Goal: Transaction & Acquisition: Purchase product/service

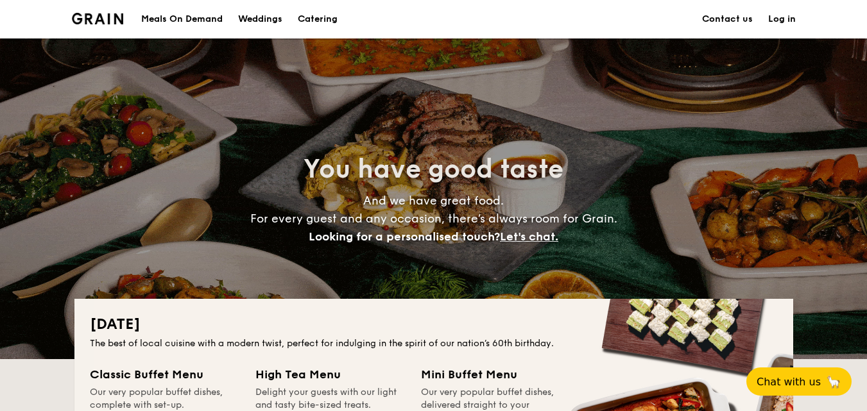
click at [199, 24] on div "Meals On Demand" at bounding box center [181, 19] width 81 height 38
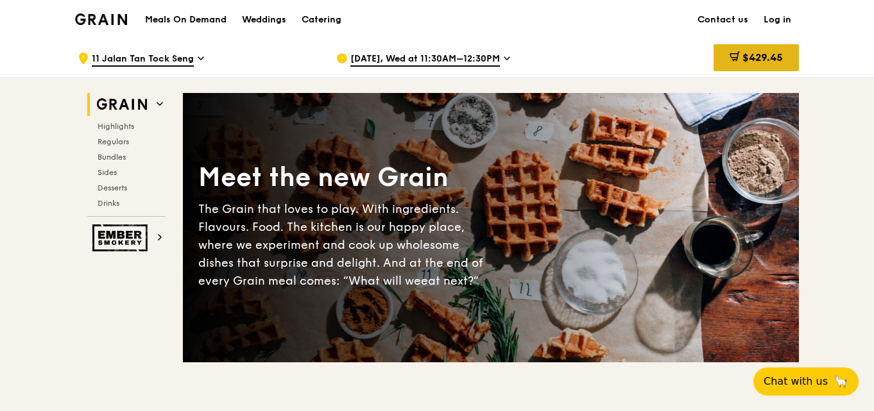
click at [748, 67] on div "$429.45" at bounding box center [756, 57] width 85 height 27
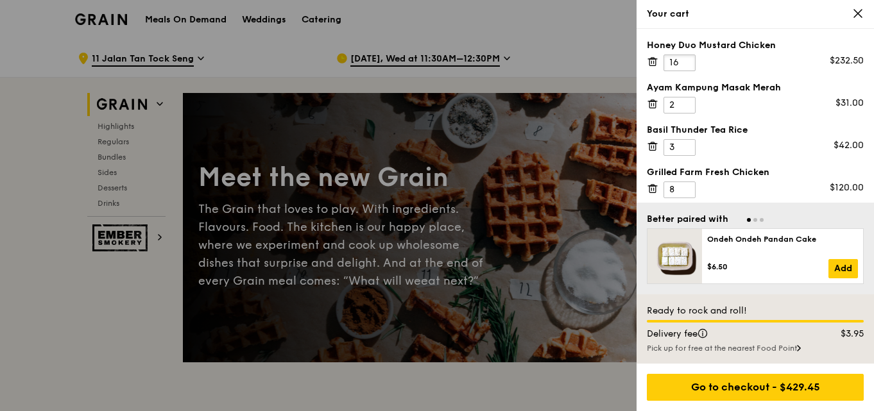
click at [684, 60] on input "16" at bounding box center [679, 63] width 32 height 17
click at [684, 60] on input "17" at bounding box center [679, 63] width 32 height 17
click at [684, 60] on input "18" at bounding box center [679, 63] width 32 height 17
click at [684, 60] on input "19" at bounding box center [679, 63] width 32 height 17
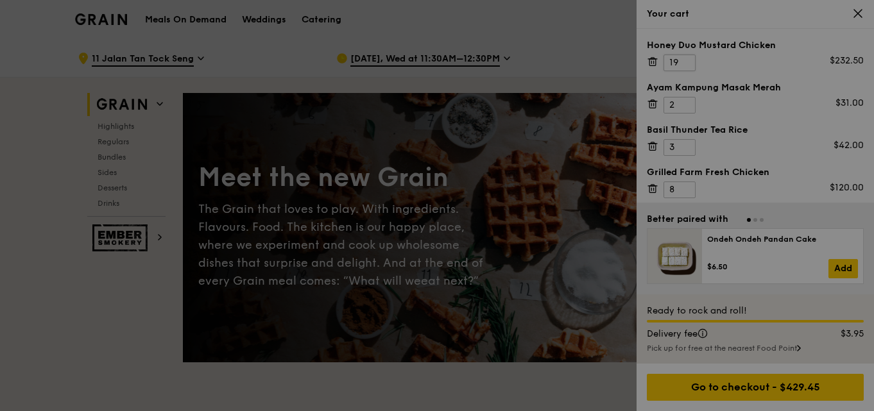
click at [684, 60] on div at bounding box center [437, 205] width 874 height 411
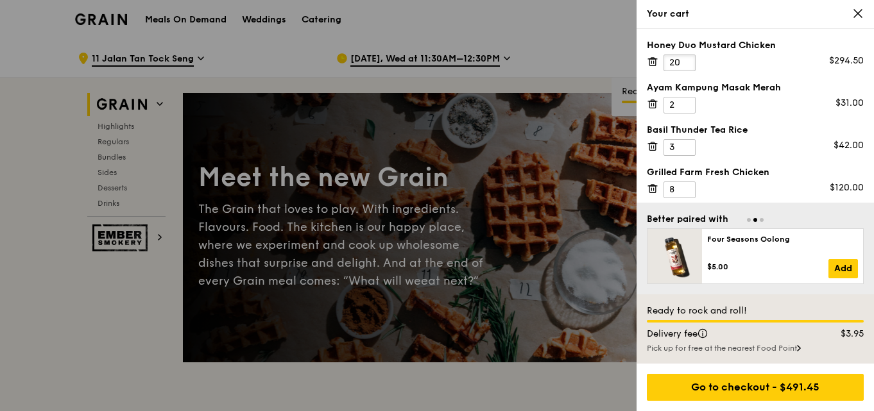
type input "20"
click at [687, 58] on input "20" at bounding box center [679, 63] width 32 height 17
click at [683, 189] on input "9" at bounding box center [679, 190] width 32 height 17
type input "10"
click at [683, 189] on input "10" at bounding box center [679, 190] width 32 height 17
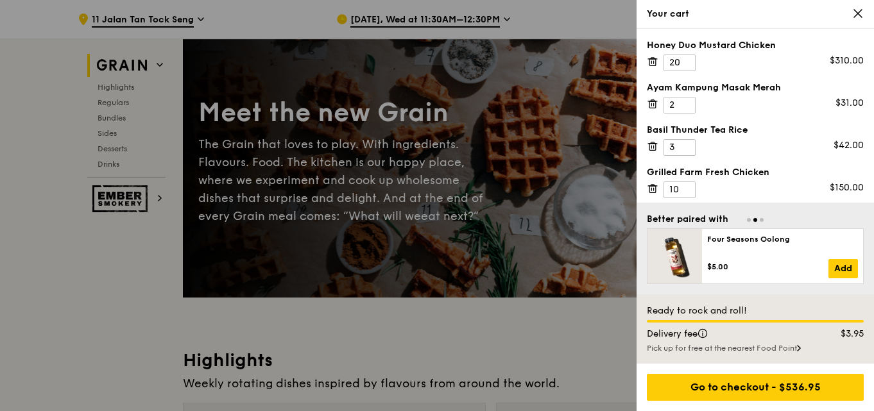
click at [117, 96] on div at bounding box center [437, 205] width 874 height 411
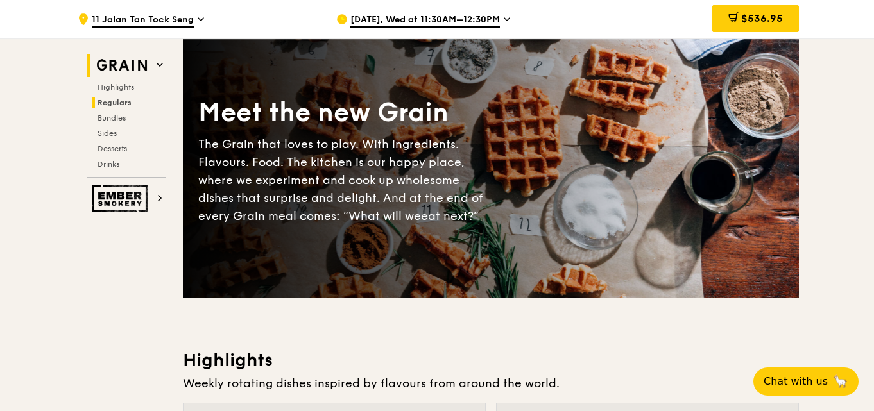
click at [112, 109] on div "Highlights Regulars Bundles Sides Desserts Drinks" at bounding box center [126, 125] width 78 height 87
click at [114, 112] on div "Highlights Regulars Bundles Sides Desserts Drinks" at bounding box center [126, 125] width 78 height 87
click at [116, 104] on span "Regulars" at bounding box center [115, 102] width 34 height 9
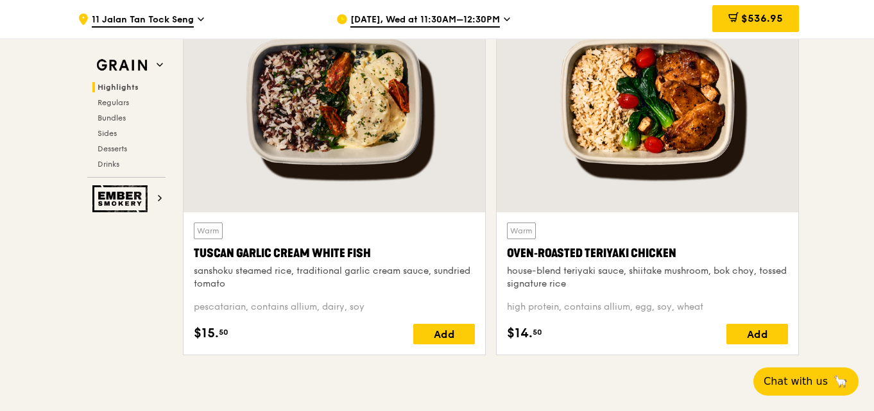
scroll to position [459, 0]
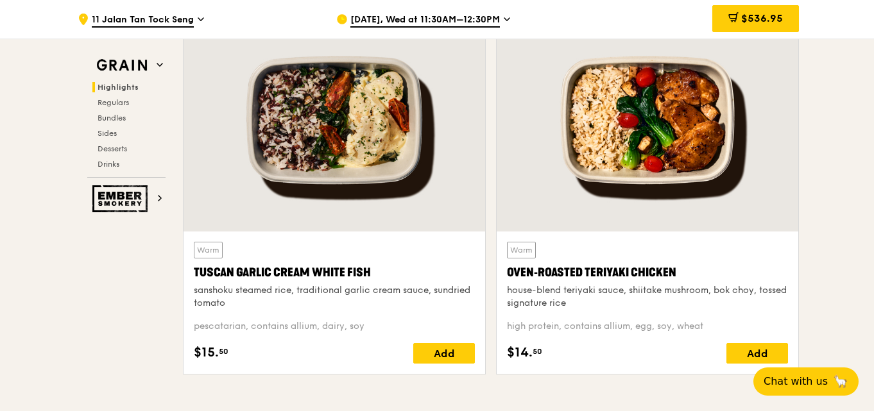
click at [749, 353] on div "Add" at bounding box center [757, 353] width 62 height 21
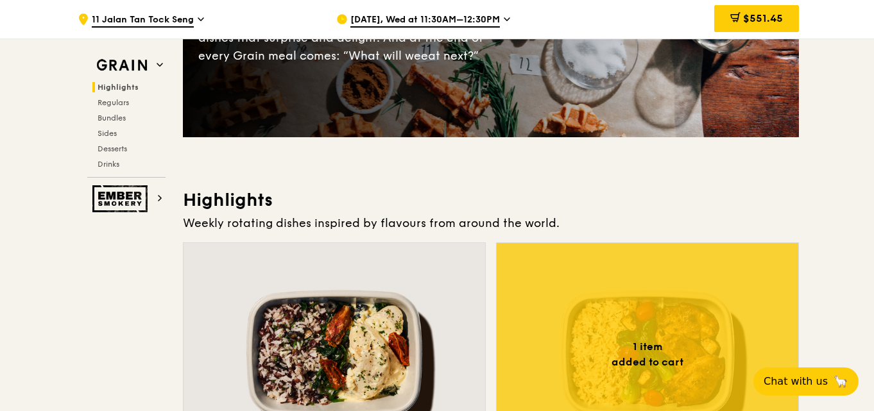
scroll to position [202, 0]
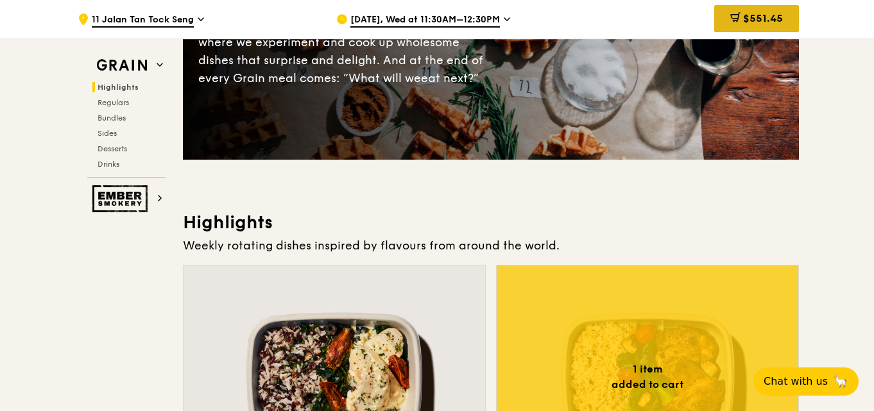
click at [780, 21] on span "$551.45" at bounding box center [763, 18] width 40 height 12
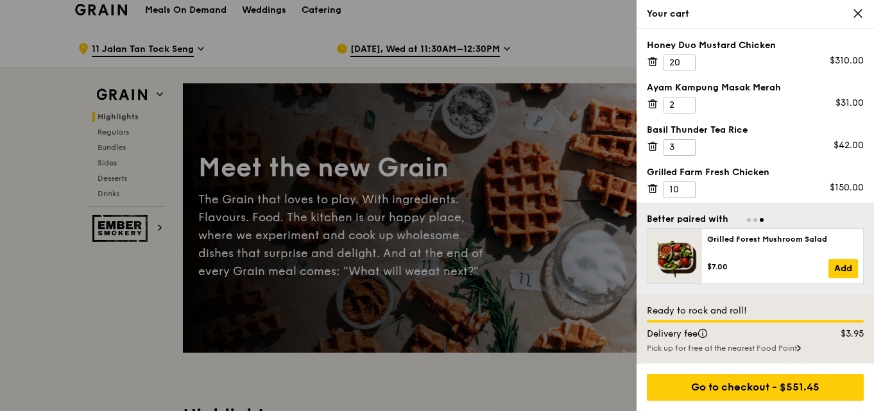
scroll to position [0, 0]
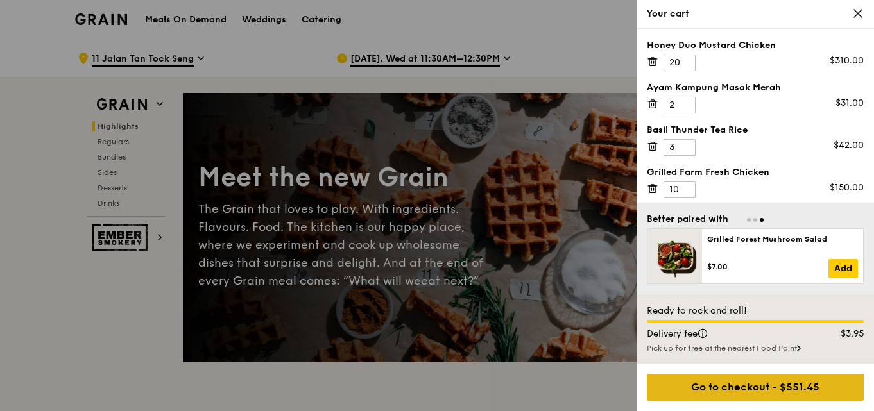
click at [819, 386] on div "Go to checkout - $551.45" at bounding box center [755, 387] width 217 height 27
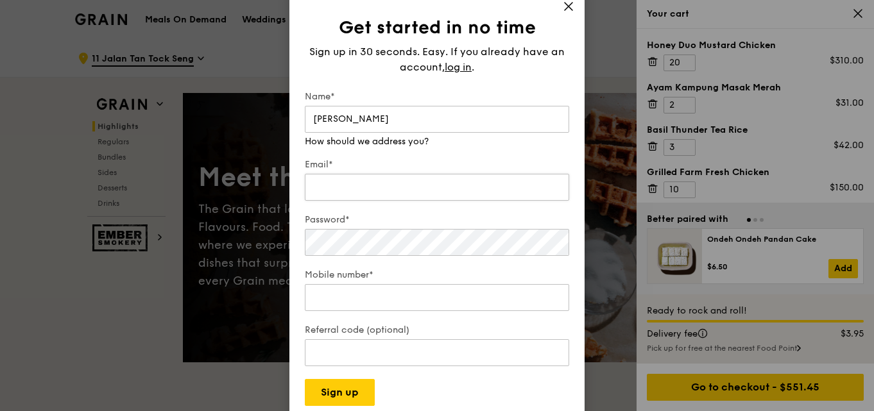
type input "Mandy Koh"
click at [494, 191] on div "Email* We will send your receipt to this email" at bounding box center [437, 175] width 264 height 58
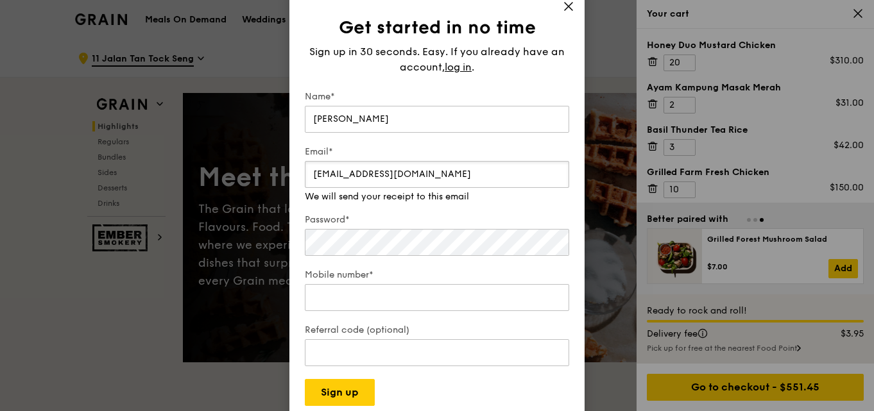
type input "mandykoh22@gmail.com"
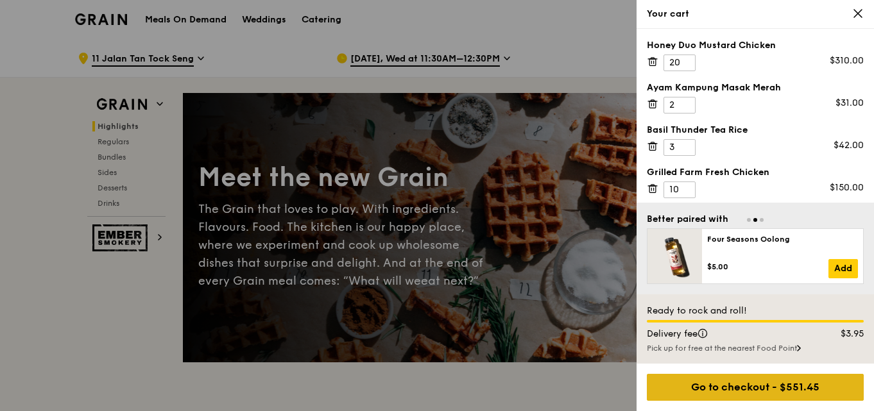
click at [733, 389] on div "Go to checkout - $551.45" at bounding box center [755, 387] width 217 height 27
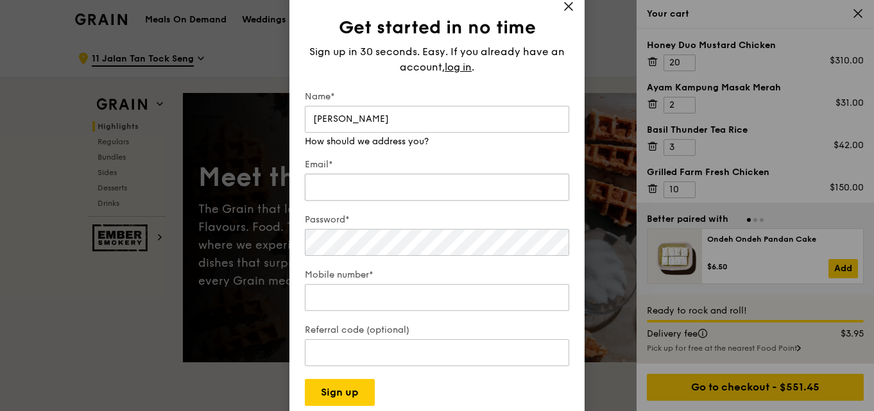
type input "Mandy Koh"
click at [430, 191] on div "Email*" at bounding box center [437, 180] width 264 height 45
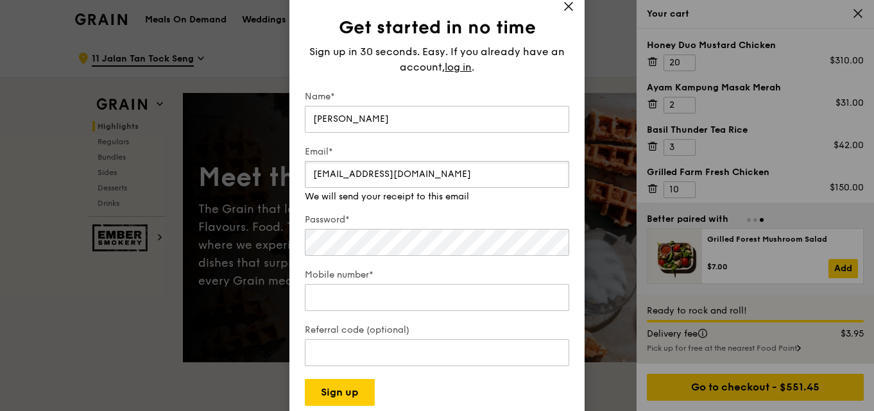
type input "mandykoh22@gmail.com"
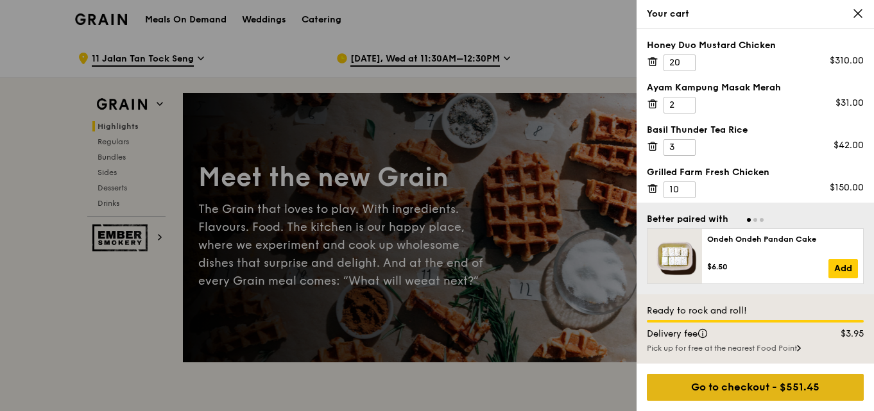
click at [823, 388] on div "Go to checkout - $551.45" at bounding box center [755, 387] width 217 height 27
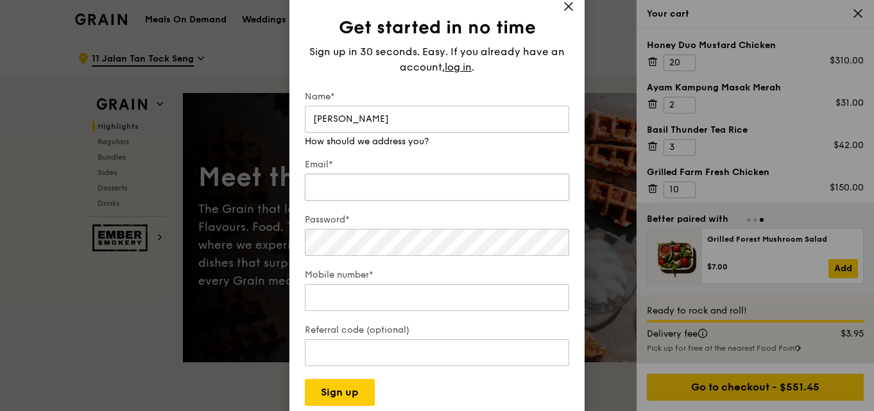
type input "Mandy Koh"
drag, startPoint x: 440, startPoint y: 194, endPoint x: 431, endPoint y: 183, distance: 14.6
click at [440, 194] on div "Email* We will send your receipt to this email" at bounding box center [437, 175] width 264 height 58
type input "mandykoh22@gmail.com"
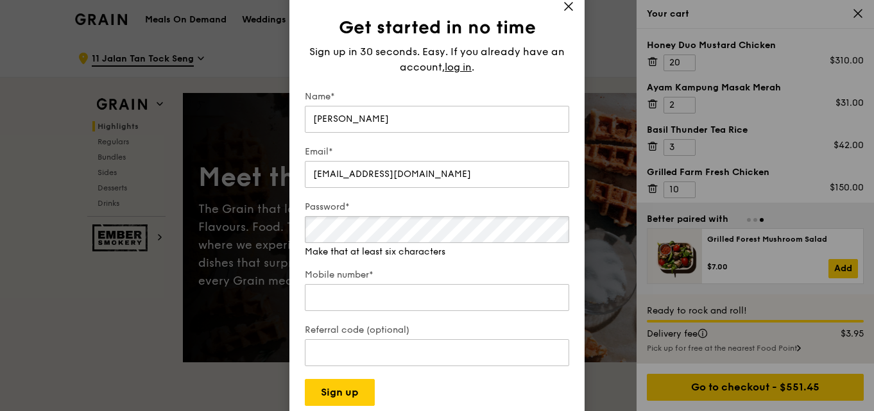
click at [433, 252] on div "Password* Make that at least six characters" at bounding box center [437, 230] width 264 height 58
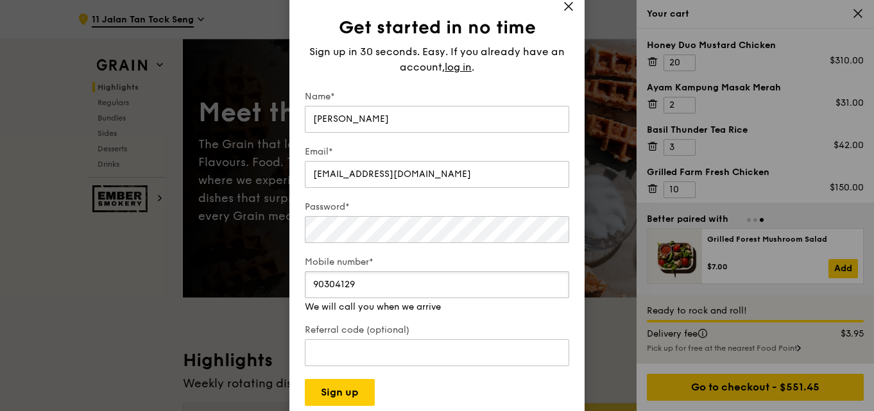
scroll to position [128, 0]
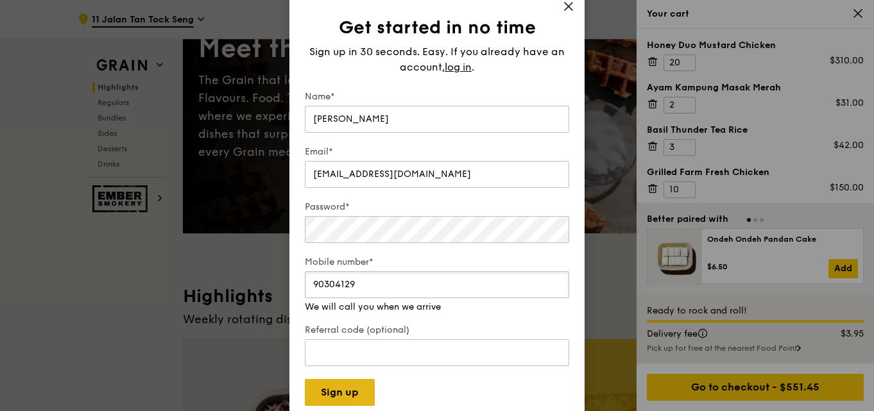
type input "90304129"
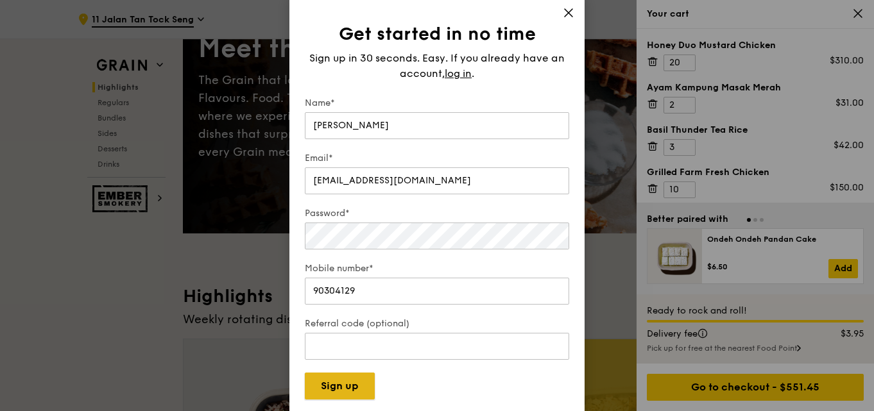
click at [346, 398] on button "Sign up" at bounding box center [340, 386] width 70 height 27
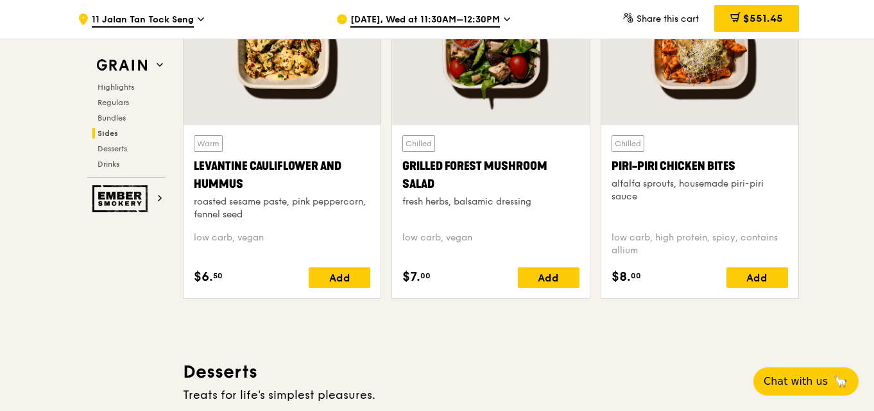
scroll to position [3208, 0]
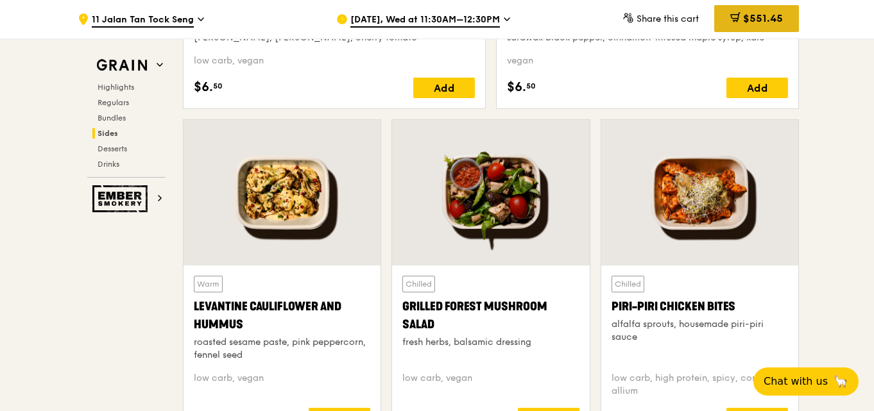
click at [778, 25] on div "$551.45" at bounding box center [756, 18] width 85 height 27
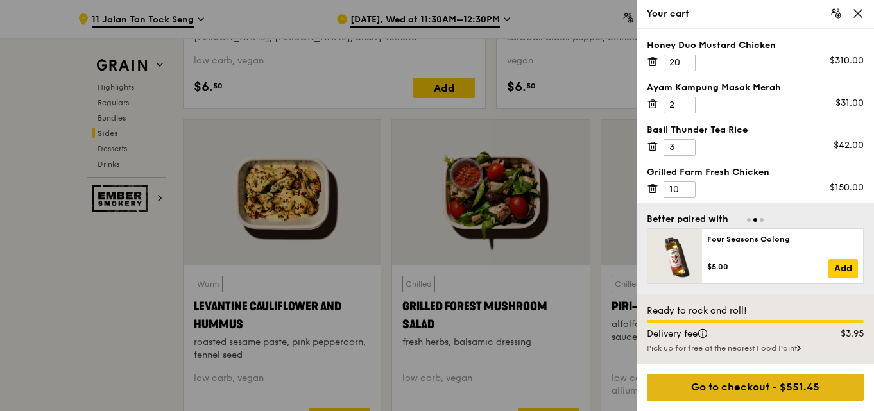
scroll to position [3272, 0]
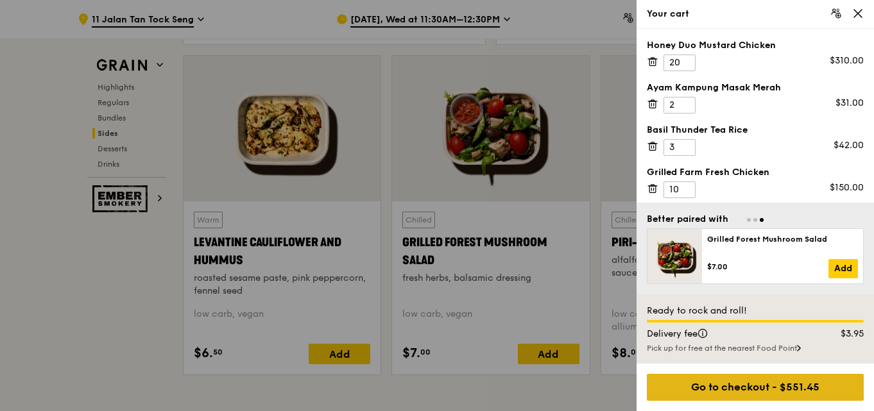
click at [838, 389] on div "Go to checkout - $551.45" at bounding box center [755, 387] width 217 height 27
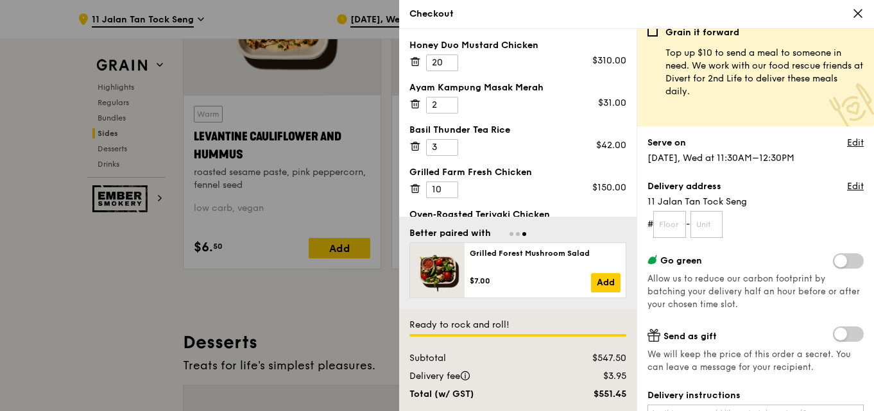
scroll to position [3401, 0]
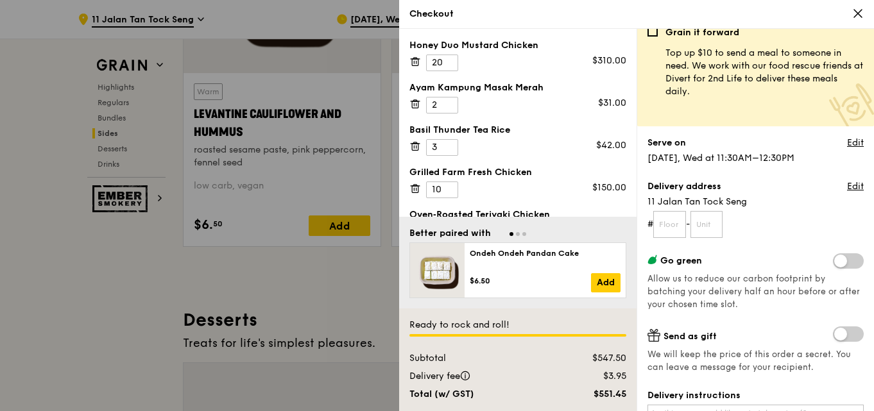
click at [638, 178] on div "Grain it forward Top up $10 to send a meal to someone in need. We work with our…" at bounding box center [755, 220] width 237 height 382
drag, startPoint x: 633, startPoint y: 178, endPoint x: 637, endPoint y: 196, distance: 18.3
click at [637, 196] on div "Honey Duo Mustard Chicken 20 $310.00 Ayam [GEOGRAPHIC_DATA] 2 $31.00 Basil Thun…" at bounding box center [636, 220] width 475 height 382
click at [608, 230] on div at bounding box center [517, 233] width 217 height 12
click at [541, 393] on div "Total (w/ GST)" at bounding box center [479, 394] width 155 height 13
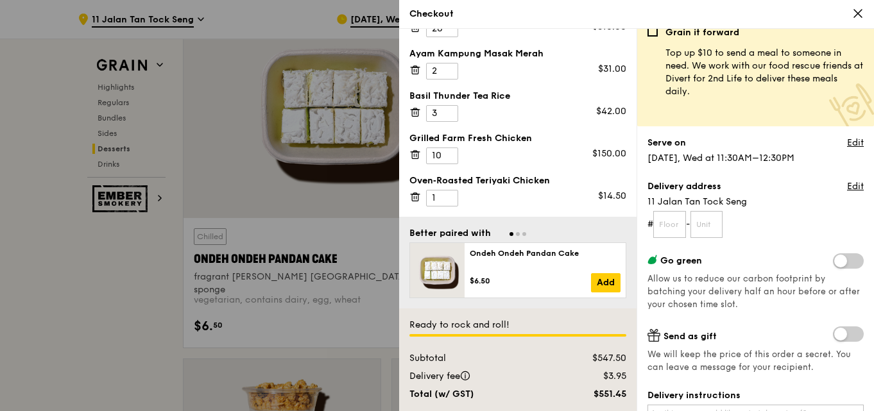
scroll to position [3786, 0]
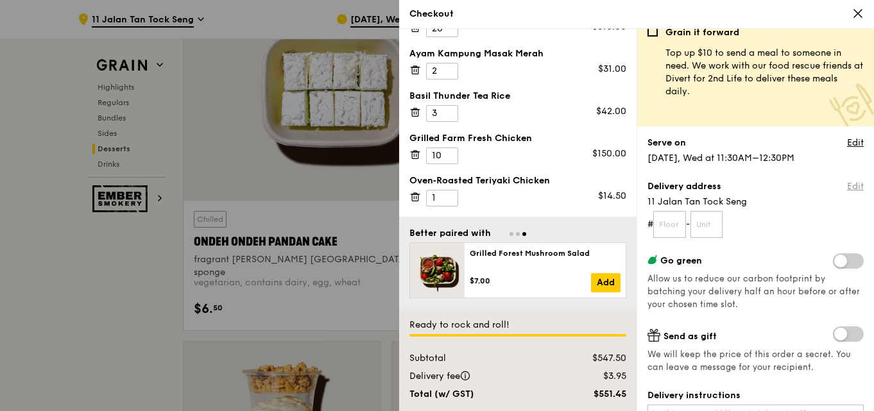
click at [848, 191] on link "Edit" at bounding box center [855, 186] width 17 height 13
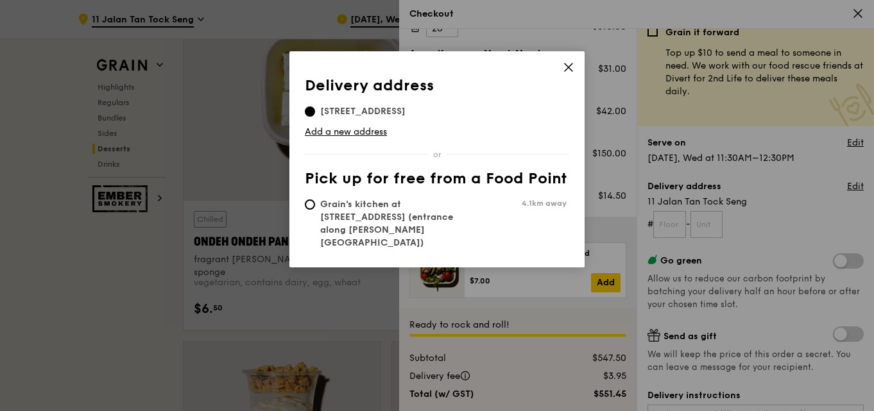
click at [375, 140] on div "Delivery address [STREET_ADDRESS] Add a new address Pick up for free from a Foo…" at bounding box center [437, 164] width 264 height 175
click at [379, 133] on link "Add a new address" at bounding box center [437, 132] width 264 height 13
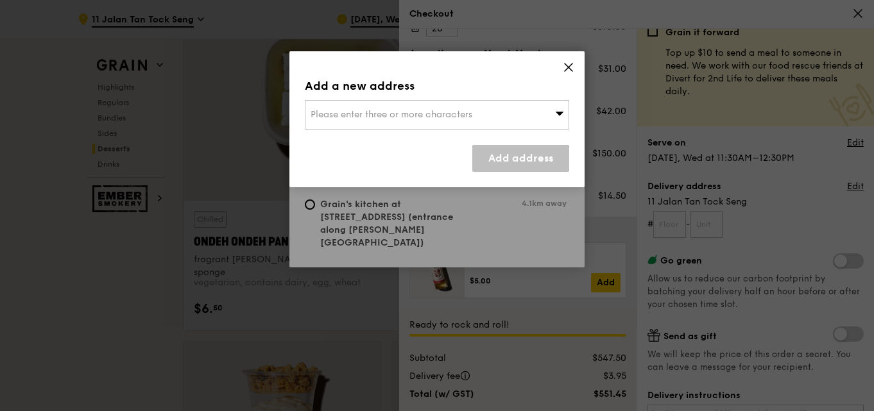
click at [574, 66] on icon at bounding box center [569, 68] width 12 height 12
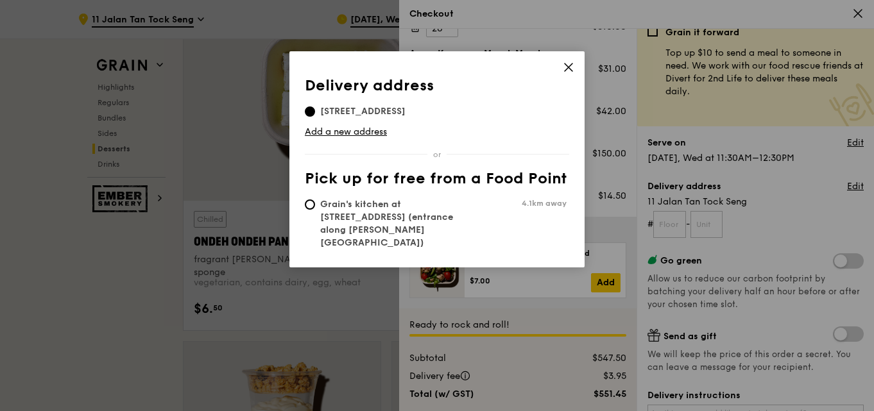
click at [665, 115] on div "Delivery address Pick up for free from a Food Point Delivery address [STREET_AD…" at bounding box center [437, 205] width 874 height 411
click at [869, 212] on div "Delivery address Pick up for free from a Food Point Delivery address [STREET_AD…" at bounding box center [437, 205] width 874 height 411
click at [566, 71] on icon at bounding box center [569, 68] width 8 height 8
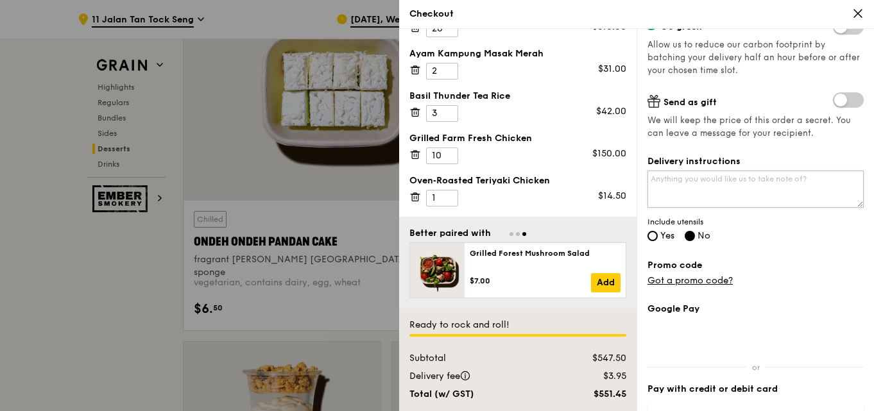
scroll to position [269, 0]
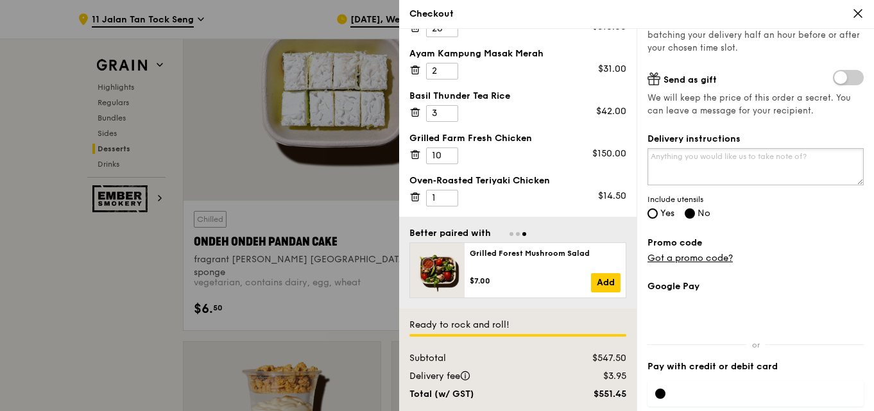
click at [699, 165] on textarea "Delivery instructions" at bounding box center [755, 166] width 216 height 37
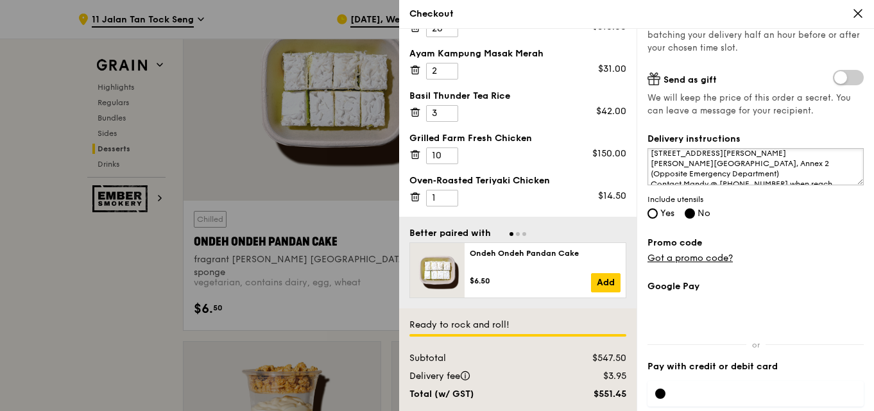
scroll to position [3, 0]
type textarea "Delivery address: [STREET_ADDRESS][PERSON_NAME] [PERSON_NAME][GEOGRAPHIC_DATA],…"
click at [652, 214] on input "Yes" at bounding box center [652, 214] width 10 height 10
radio input "true"
radio input "false"
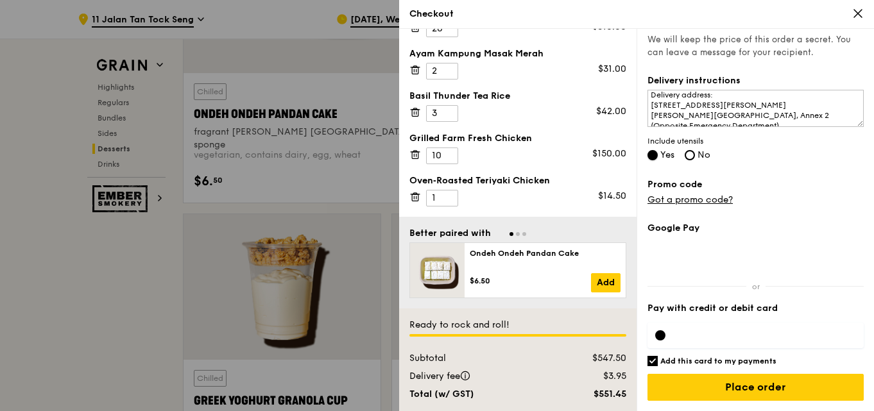
scroll to position [3914, 0]
click at [661, 333] on div at bounding box center [660, 335] width 10 height 10
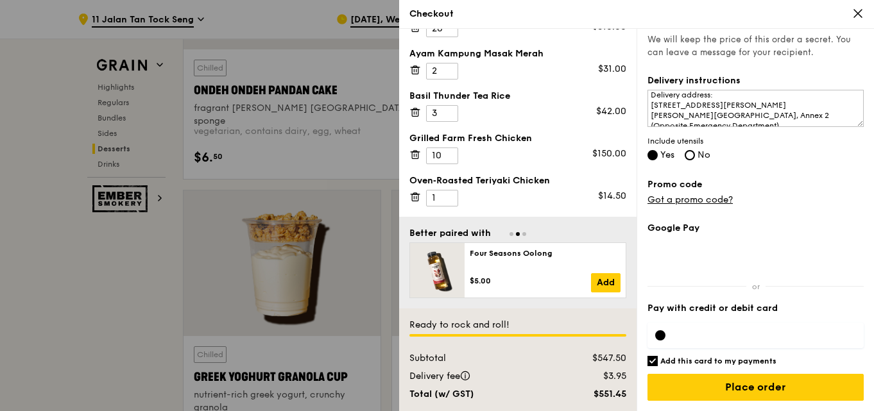
scroll to position [3978, 0]
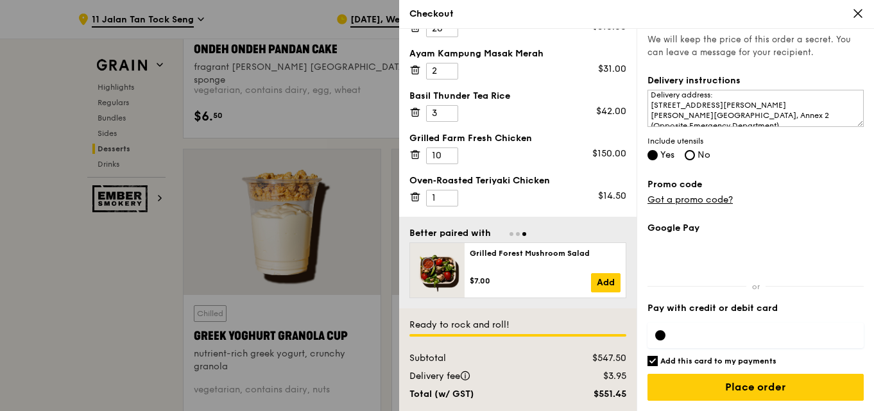
click at [652, 357] on input "Add this card to my payments" at bounding box center [652, 361] width 10 height 10
click at [656, 337] on div at bounding box center [660, 335] width 10 height 10
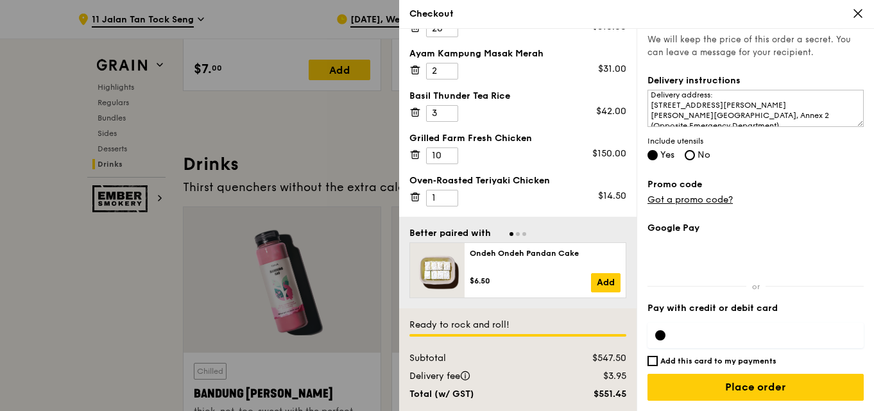
scroll to position [5058, 0]
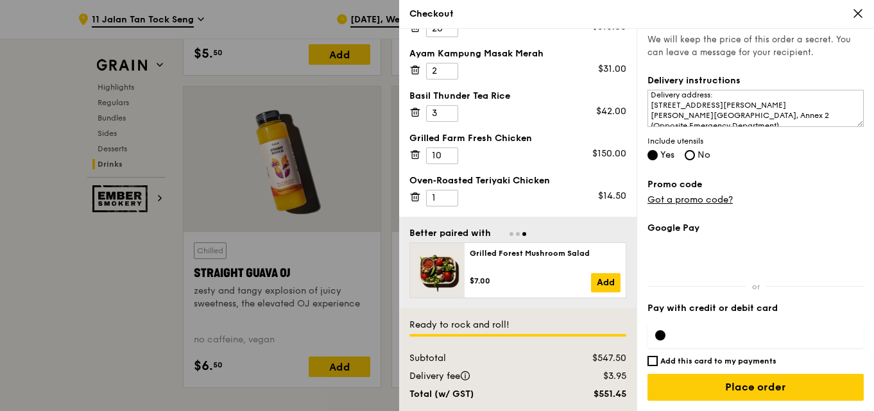
click at [665, 338] on div at bounding box center [660, 335] width 10 height 10
drag, startPoint x: 661, startPoint y: 334, endPoint x: 676, endPoint y: 332, distance: 15.5
click at [40, 2] on div "Checkout Honey Duo Mustard Chicken 20 $310.00 Ayam [GEOGRAPHIC_DATA] 2 $31.00 B…" at bounding box center [437, 205] width 874 height 411
click at [658, 334] on div at bounding box center [660, 335] width 10 height 10
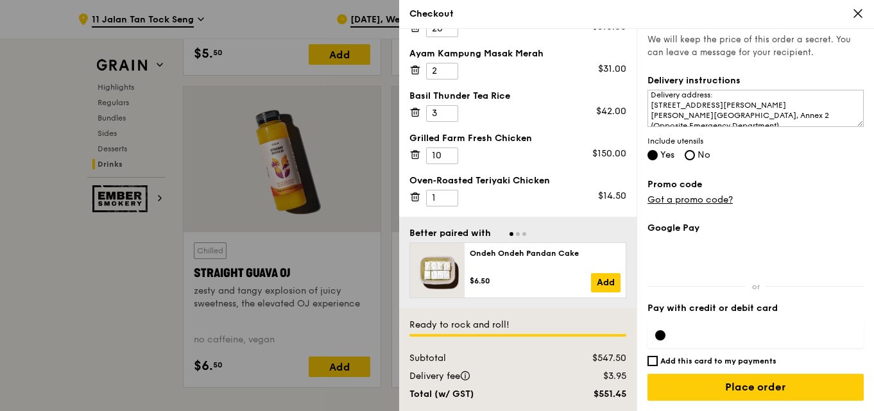
click at [658, 334] on div at bounding box center [660, 335] width 10 height 10
click at [664, 334] on div at bounding box center [660, 335] width 10 height 10
click at [662, 338] on div at bounding box center [660, 335] width 10 height 10
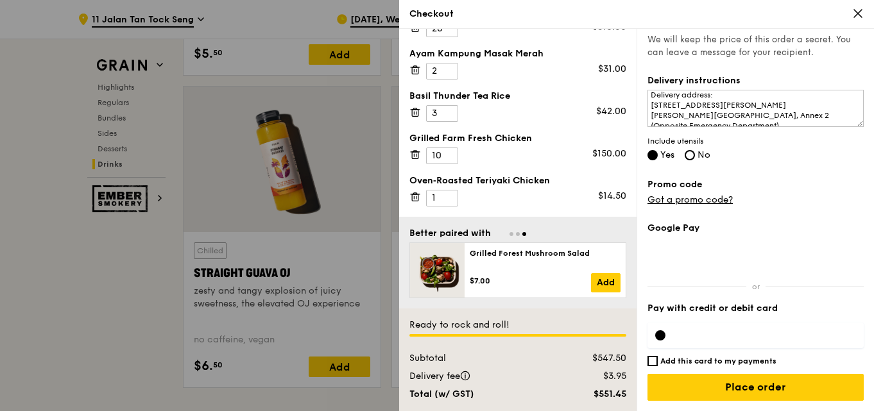
click at [662, 338] on div at bounding box center [660, 335] width 10 height 10
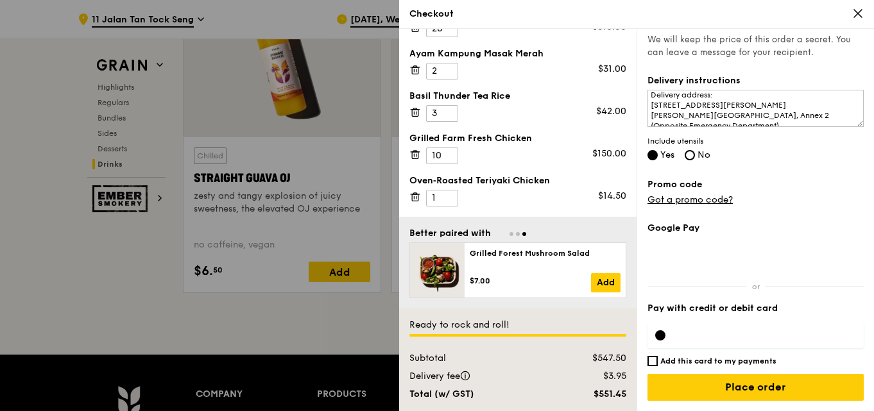
scroll to position [5187, 0]
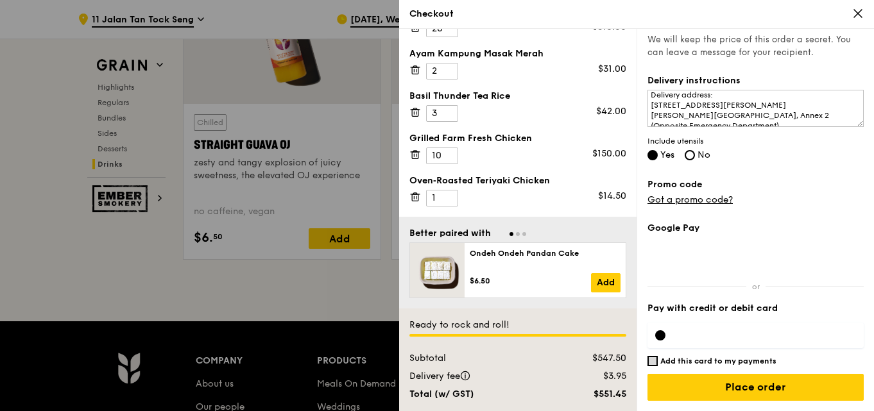
click at [649, 361] on input "Add this card to my payments" at bounding box center [652, 361] width 10 height 10
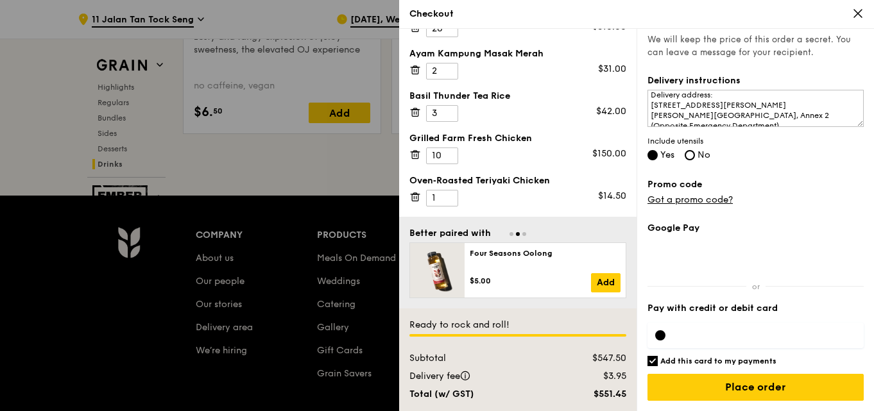
scroll to position [5315, 0]
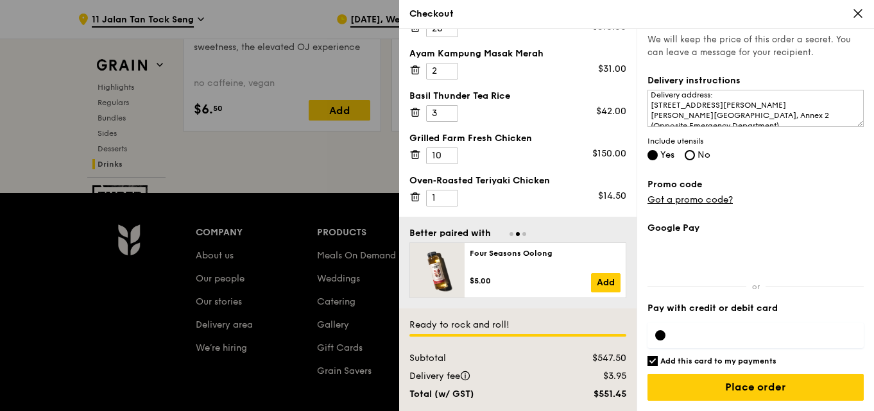
click at [655, 359] on input "Add this card to my payments" at bounding box center [652, 361] width 10 height 10
checkbox input "false"
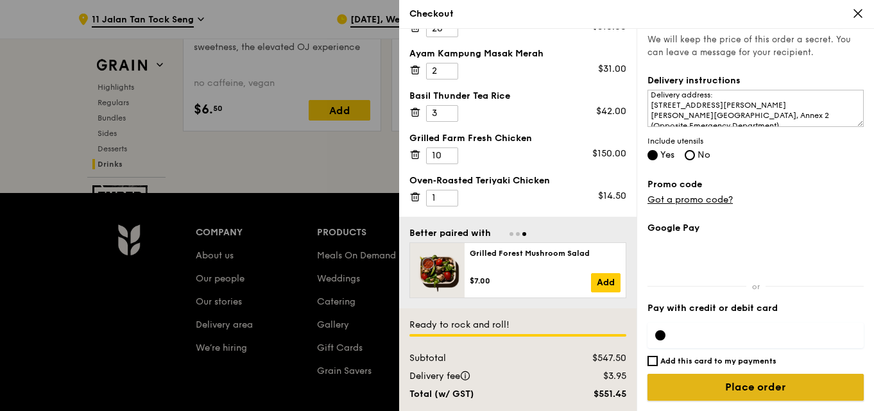
click at [767, 395] on input "Place order" at bounding box center [755, 387] width 216 height 27
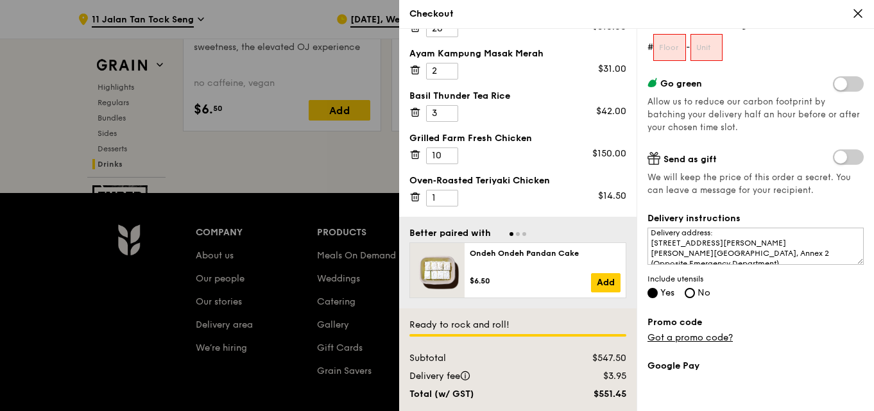
scroll to position [126, 0]
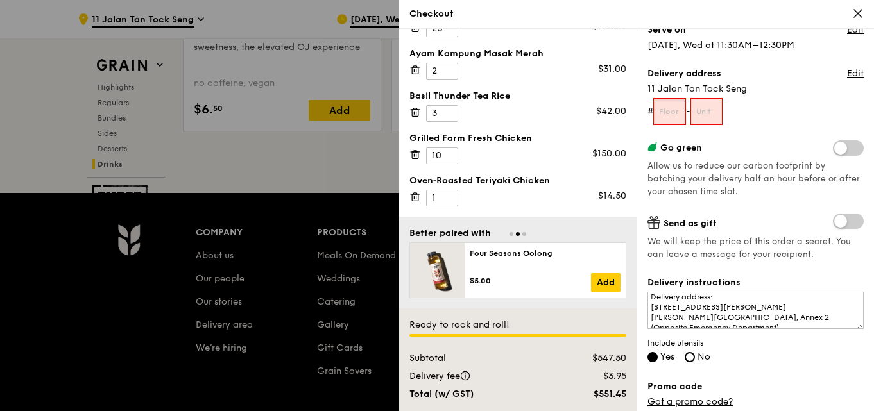
click at [662, 115] on input "text" at bounding box center [669, 111] width 33 height 27
type input "01"
click at [776, 123] on form "# 01 -" at bounding box center [755, 111] width 216 height 27
click at [717, 109] on input "text" at bounding box center [706, 111] width 33 height 27
type input "0"
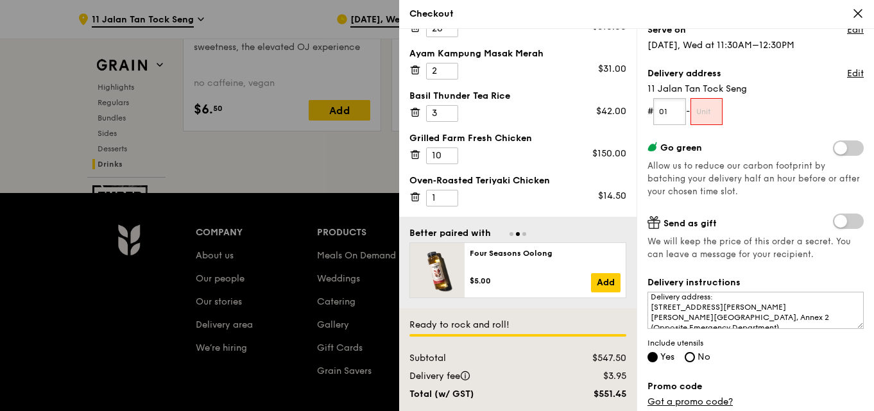
click at [663, 112] on input "01" at bounding box center [669, 111] width 33 height 27
type input "1"
click at [714, 117] on input "text" at bounding box center [706, 111] width 33 height 27
drag, startPoint x: 667, startPoint y: 112, endPoint x: 674, endPoint y: 113, distance: 7.2
click at [669, 112] on input "Nil" at bounding box center [669, 111] width 33 height 27
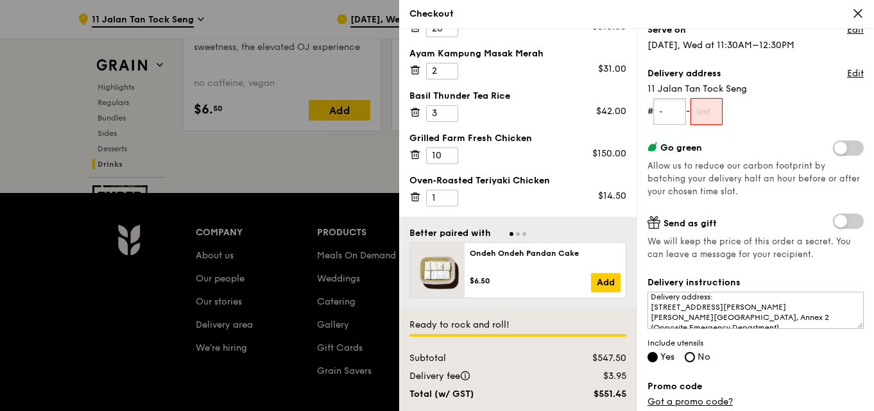
type input "-"
click at [710, 115] on input "text" at bounding box center [706, 111] width 33 height 27
type input "-"
click at [774, 132] on div "Grain it forward Top up $10 to send a meal to someone in need. We work with our…" at bounding box center [755, 99] width 216 height 372
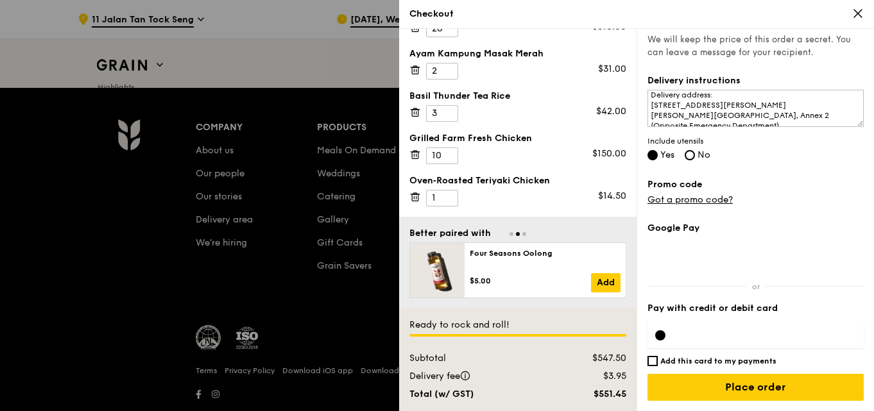
scroll to position [5443, 0]
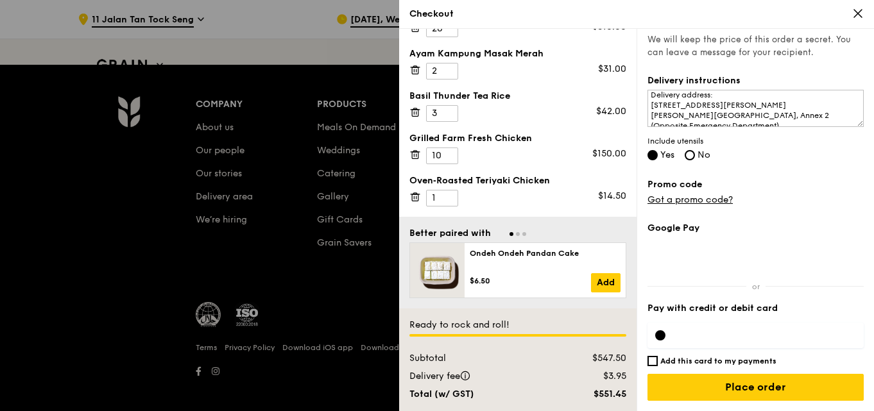
click at [662, 337] on div at bounding box center [660, 335] width 10 height 10
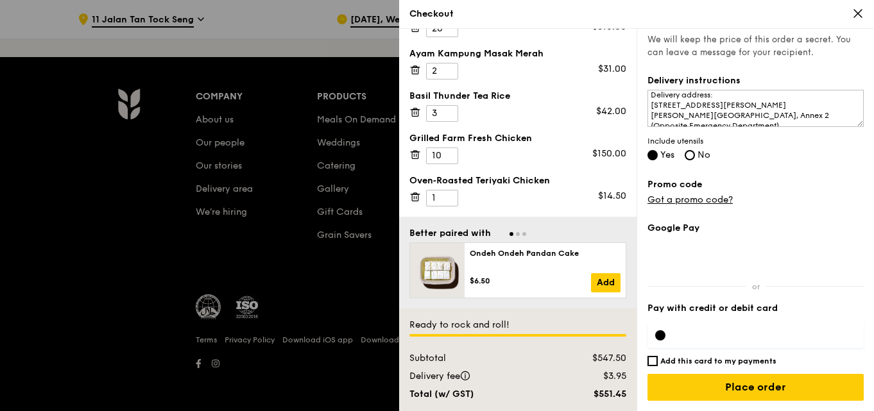
scroll to position [5454, 0]
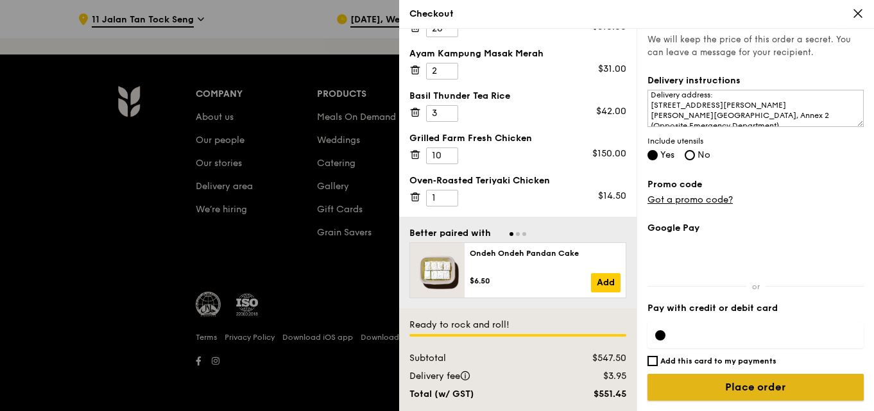
click at [721, 393] on input "Place order" at bounding box center [755, 387] width 216 height 27
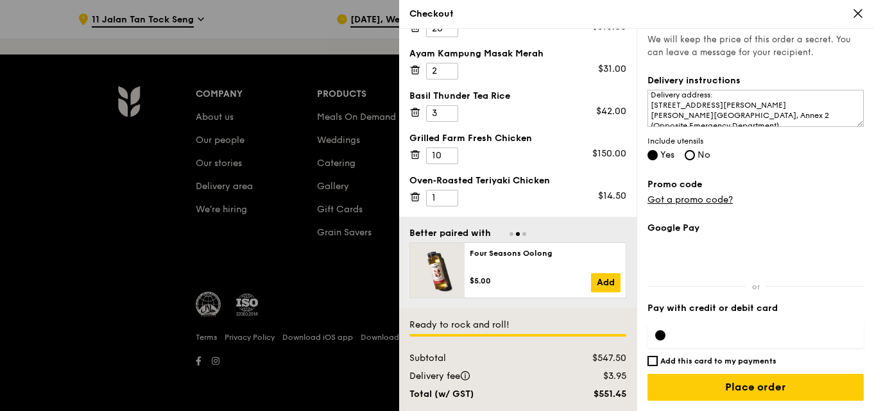
click at [663, 338] on div at bounding box center [660, 335] width 10 height 10
click at [656, 339] on div at bounding box center [660, 335] width 10 height 10
click at [657, 336] on div at bounding box center [660, 335] width 10 height 10
click at [731, 363] on h6 "Add this card to my payments" at bounding box center [718, 361] width 116 height 10
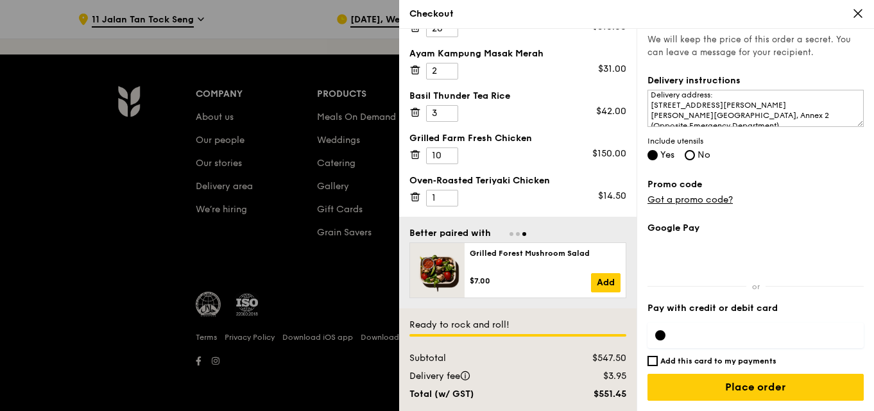
click at [658, 363] on input "Add this card to my payments" at bounding box center [652, 361] width 10 height 10
click at [751, 365] on h6 "Add this card to my payments" at bounding box center [718, 361] width 116 height 10
click at [658, 365] on input "Add this card to my payments" at bounding box center [652, 361] width 10 height 10
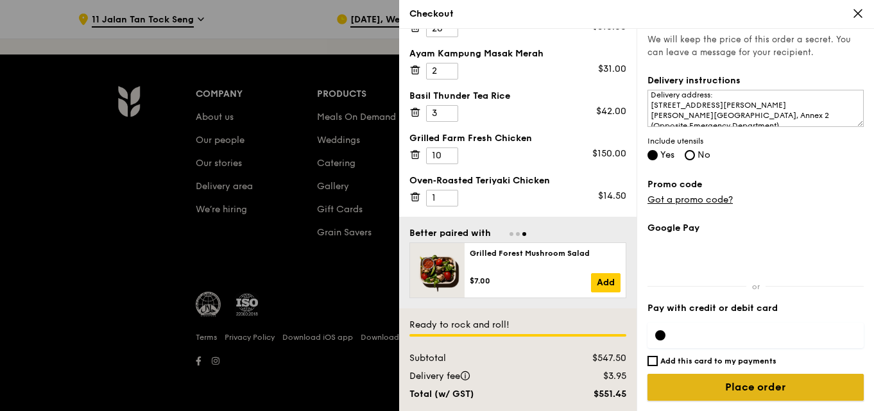
click at [814, 389] on input "Place order" at bounding box center [755, 387] width 216 height 27
click at [812, 389] on input "Place order" at bounding box center [755, 387] width 216 height 27
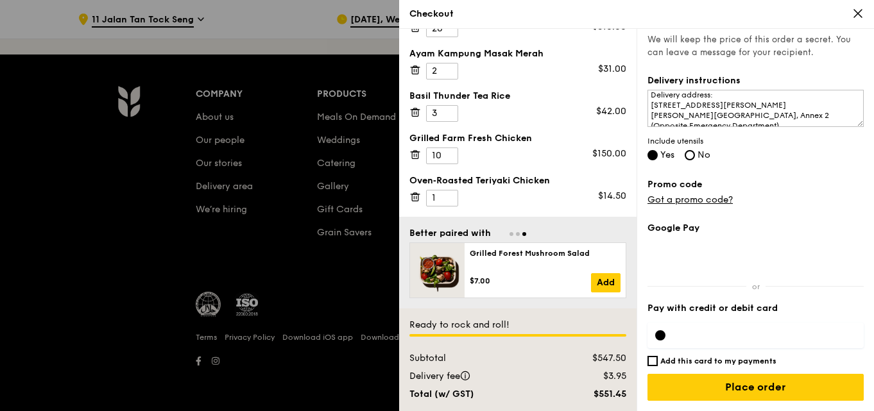
click at [0, 153] on div at bounding box center [437, 205] width 874 height 411
click at [0, 153] on div "Company About us Our people Our stories Delivery area We’re hiring Products Mea…" at bounding box center [437, 233] width 874 height 357
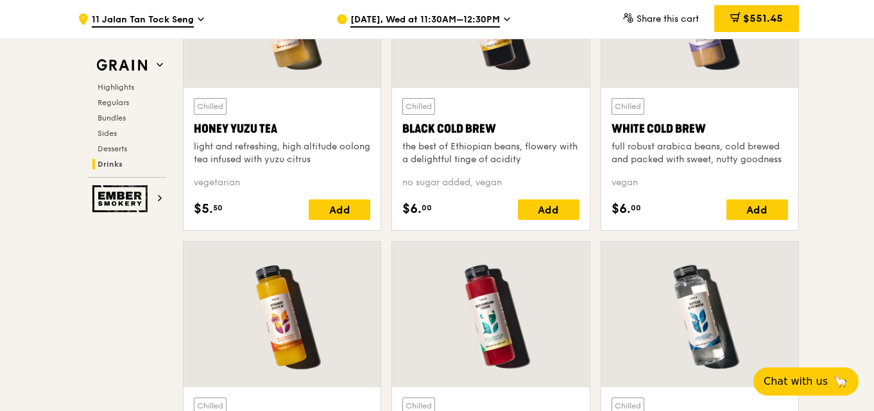
scroll to position [4876, 0]
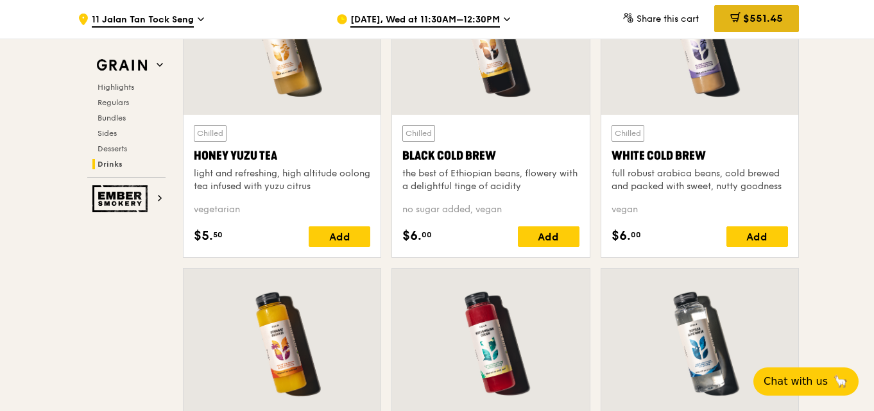
click at [776, 28] on div "$551.45" at bounding box center [756, 18] width 85 height 27
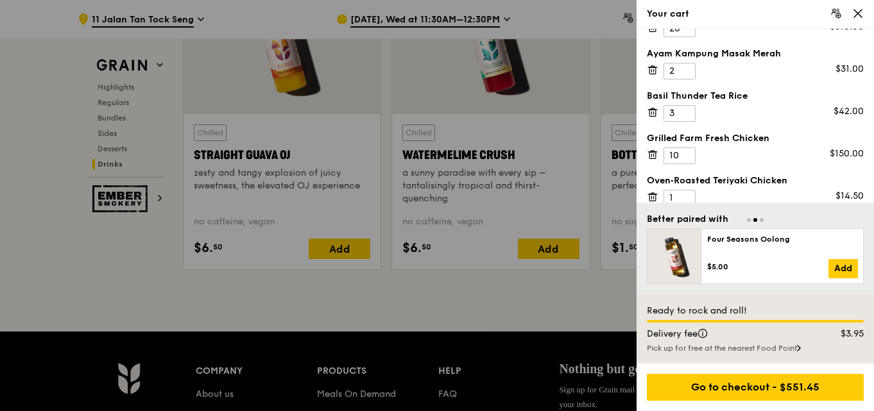
scroll to position [5197, 0]
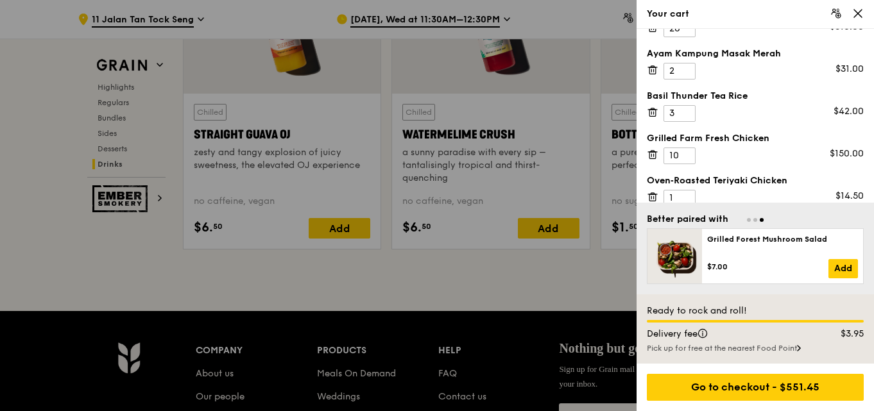
click at [96, 275] on div at bounding box center [437, 205] width 874 height 411
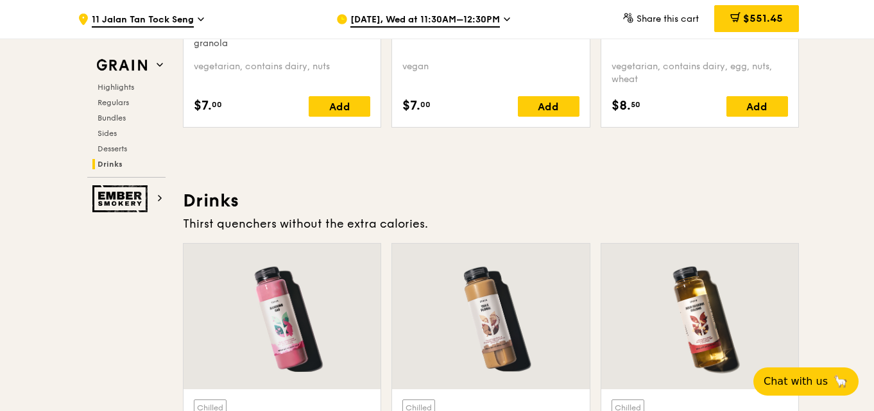
scroll to position [4299, 0]
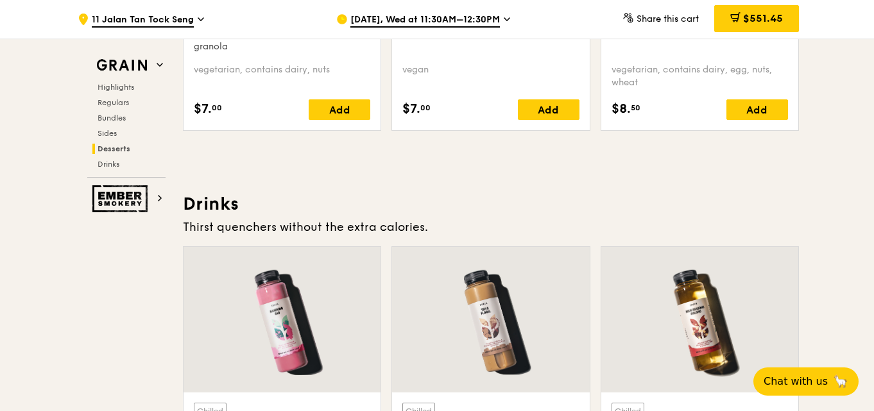
click at [751, 26] on div "$551.45" at bounding box center [756, 18] width 85 height 27
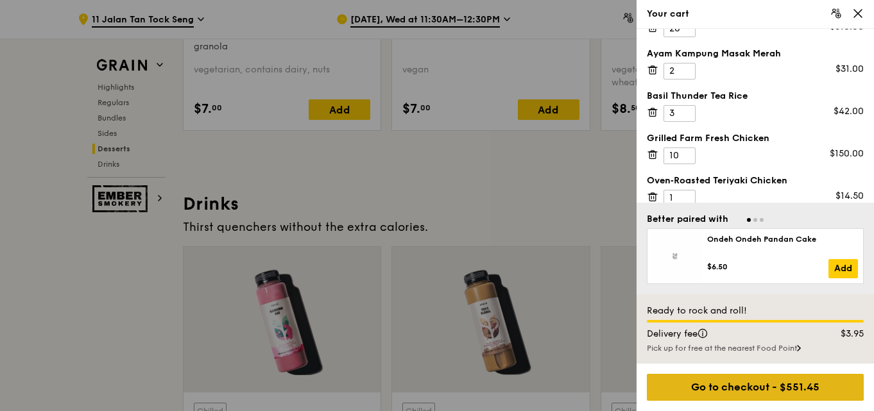
click at [788, 393] on div "Go to checkout - $551.45" at bounding box center [755, 387] width 217 height 27
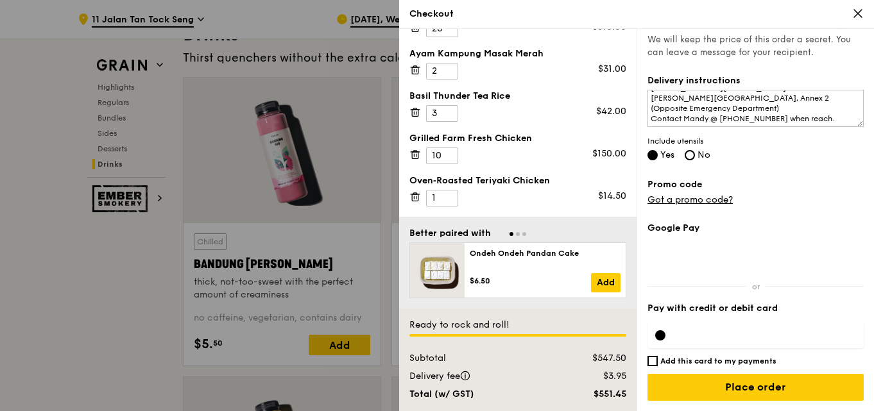
scroll to position [4491, 0]
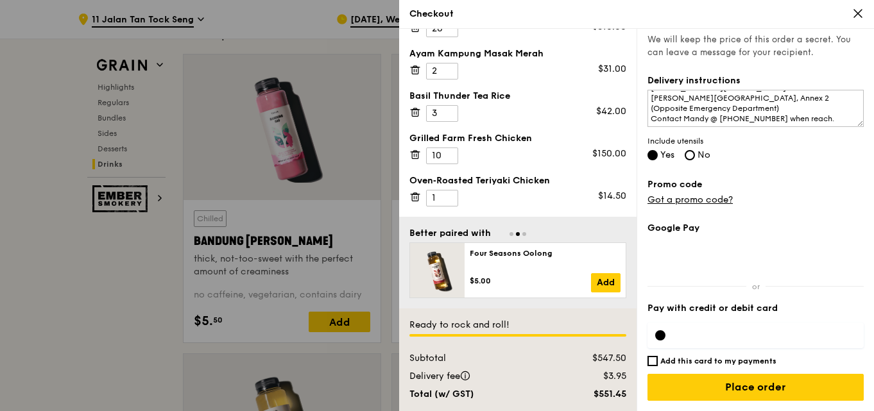
click at [833, 212] on div "Grain it forward Top up $10 to send a meal to someone in need. We work with our…" at bounding box center [755, 220] width 237 height 382
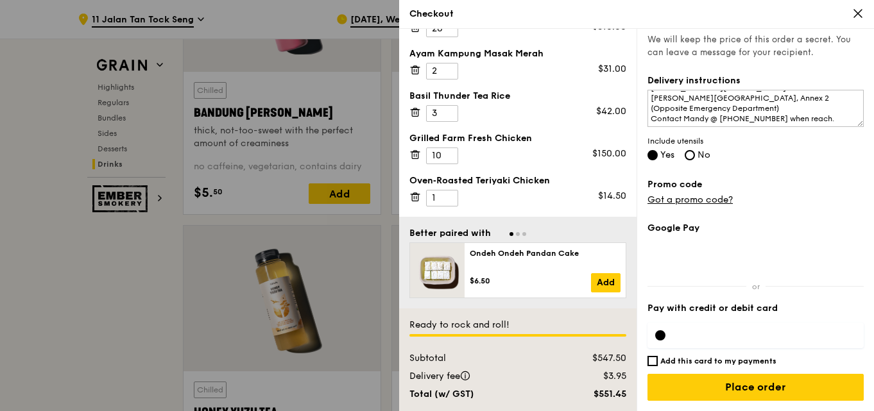
scroll to position [4684, 0]
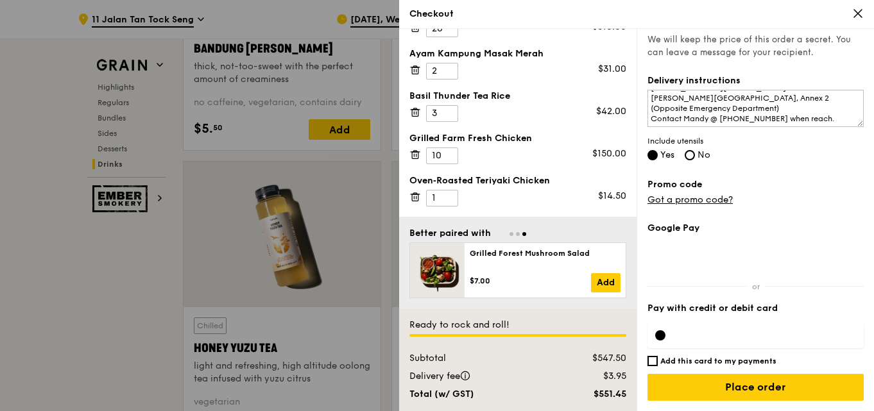
click at [728, 357] on h6 "Add this card to my payments" at bounding box center [718, 361] width 116 height 10
click at [658, 357] on input "Add this card to my payments" at bounding box center [652, 361] width 10 height 10
checkbox input "true"
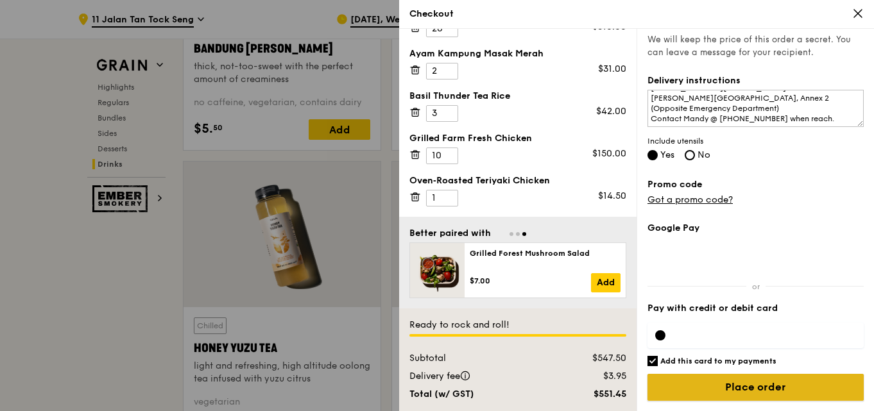
click at [706, 390] on input "Place order" at bounding box center [755, 387] width 216 height 27
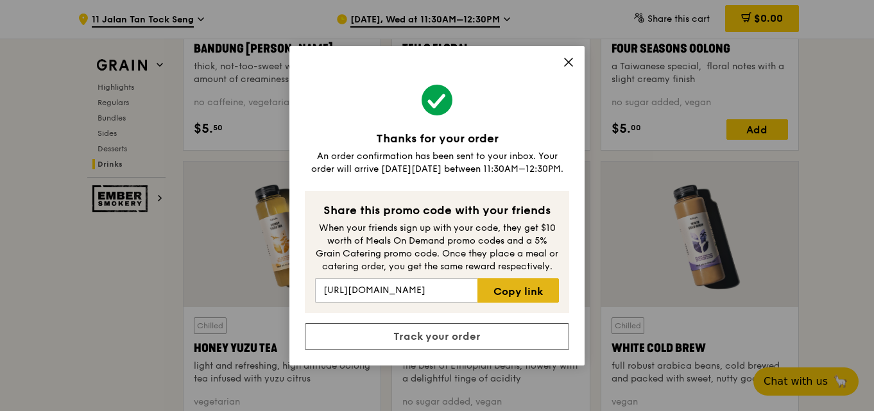
click at [531, 290] on link "Copy link" at bounding box center [517, 290] width 81 height 24
